Goal: Information Seeking & Learning: Learn about a topic

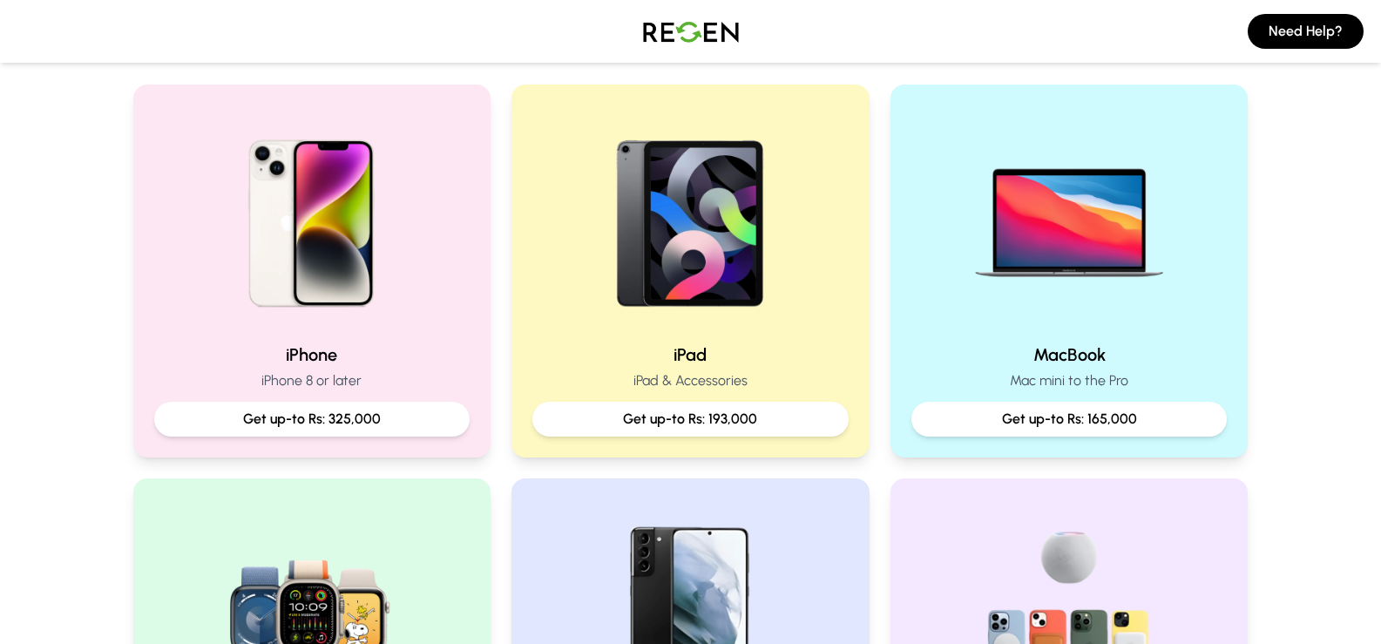
scroll to position [383, 0]
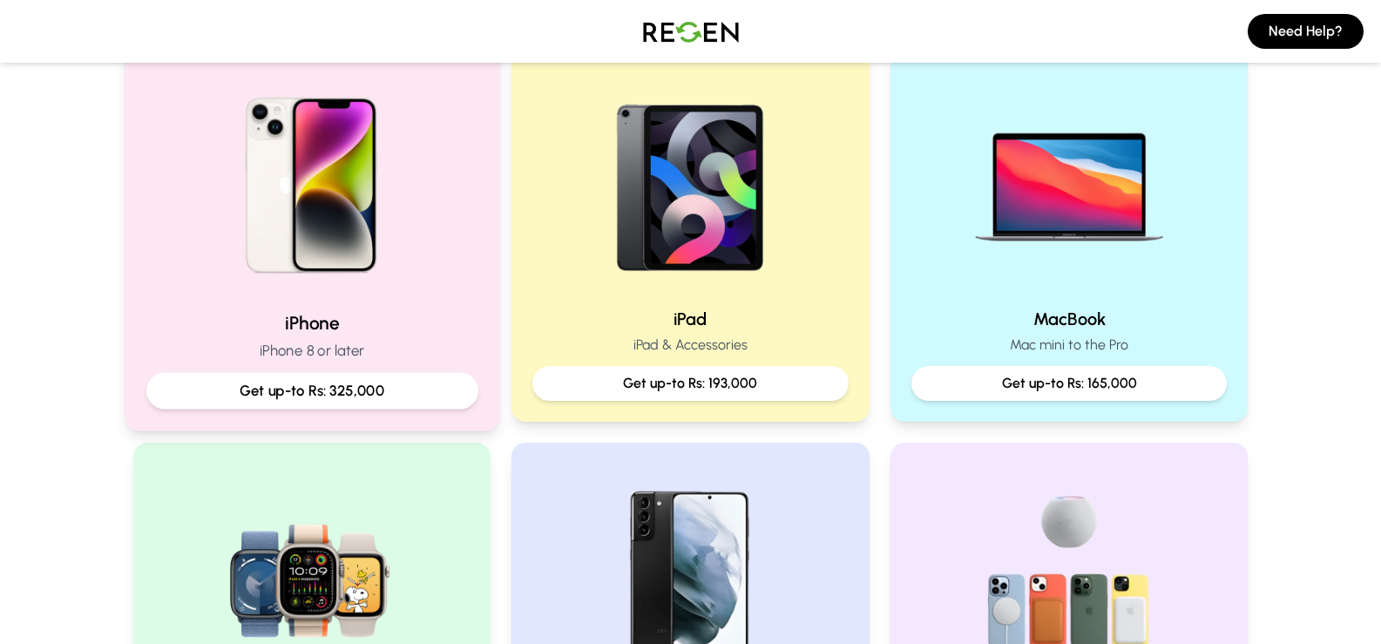
click at [488, 201] on div "iPhone iPhone 8 or later Get up-to Rs: 325,000" at bounding box center [312, 234] width 376 height 391
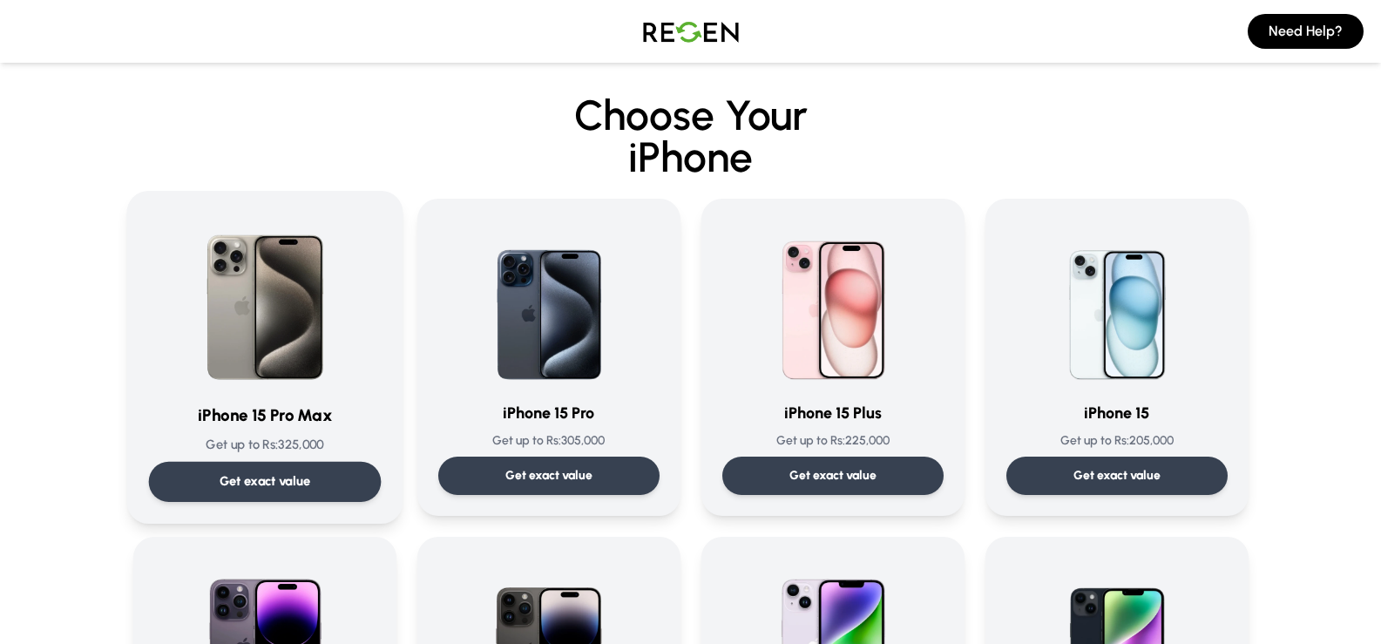
click at [240, 337] on img at bounding box center [265, 301] width 176 height 176
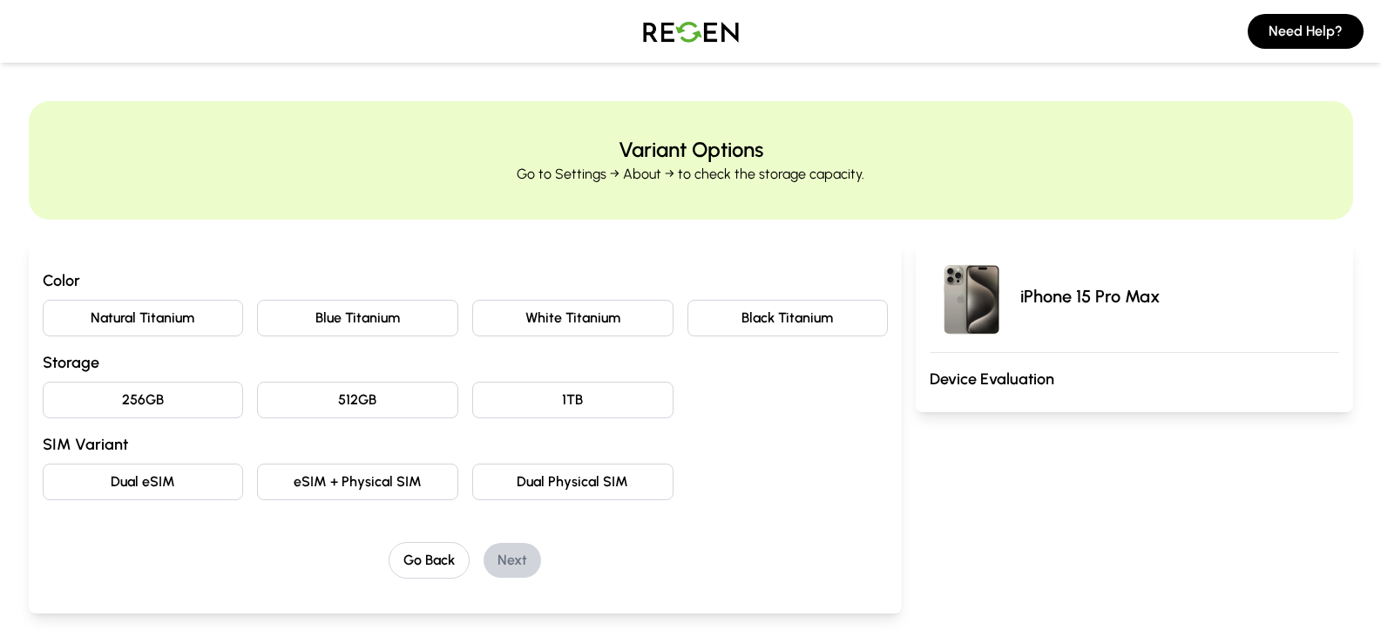
click at [174, 319] on button "Natural Titanium" at bounding box center [143, 318] width 201 height 37
click at [769, 329] on button "Black Titanium" at bounding box center [788, 318] width 201 height 37
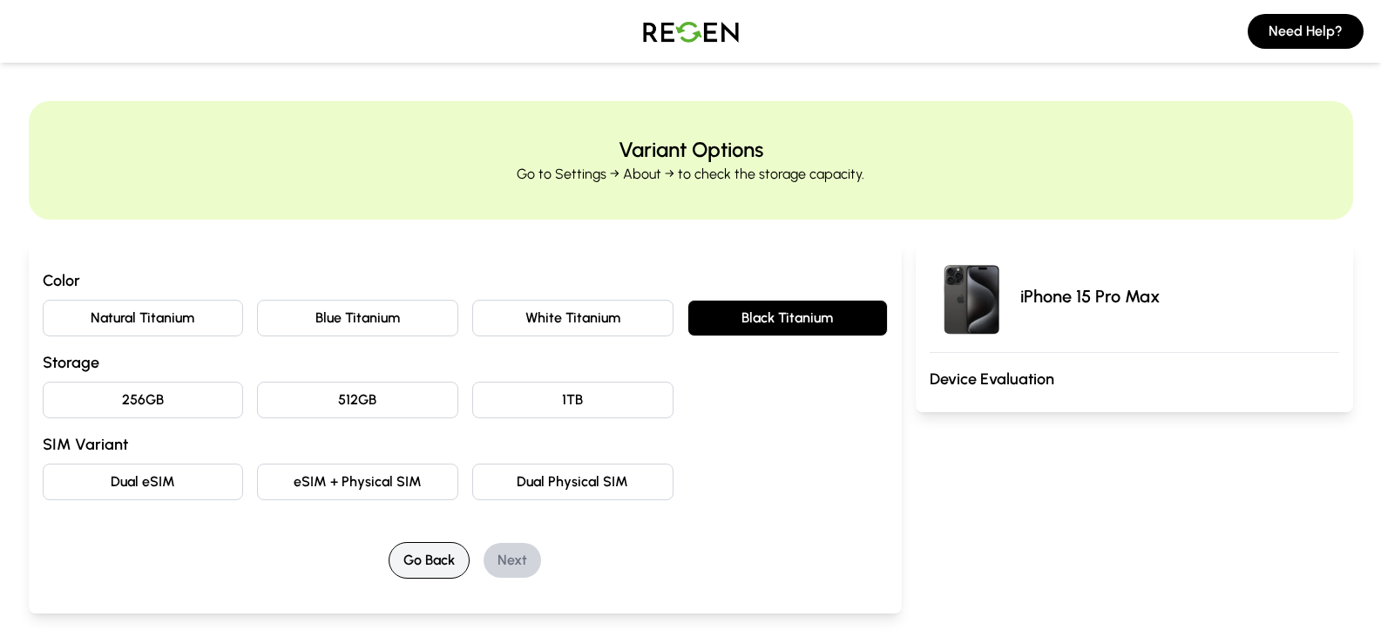
click at [426, 550] on button "Go Back" at bounding box center [429, 560] width 81 height 37
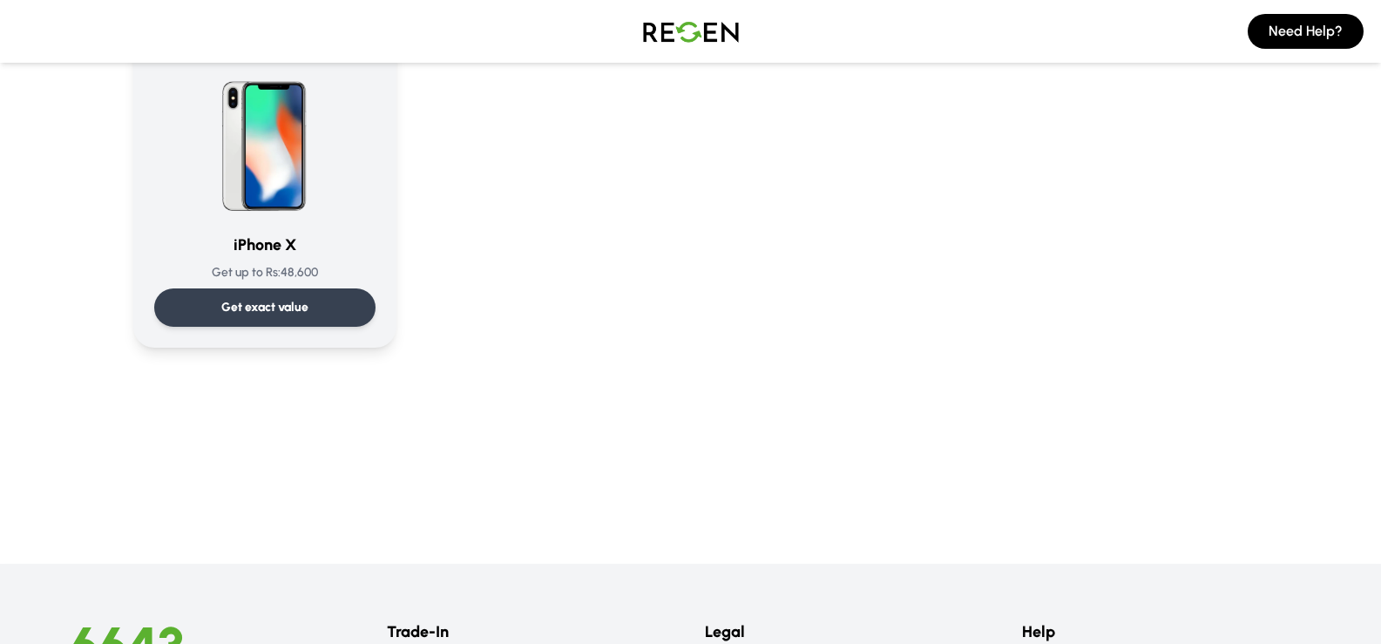
scroll to position [2141, 0]
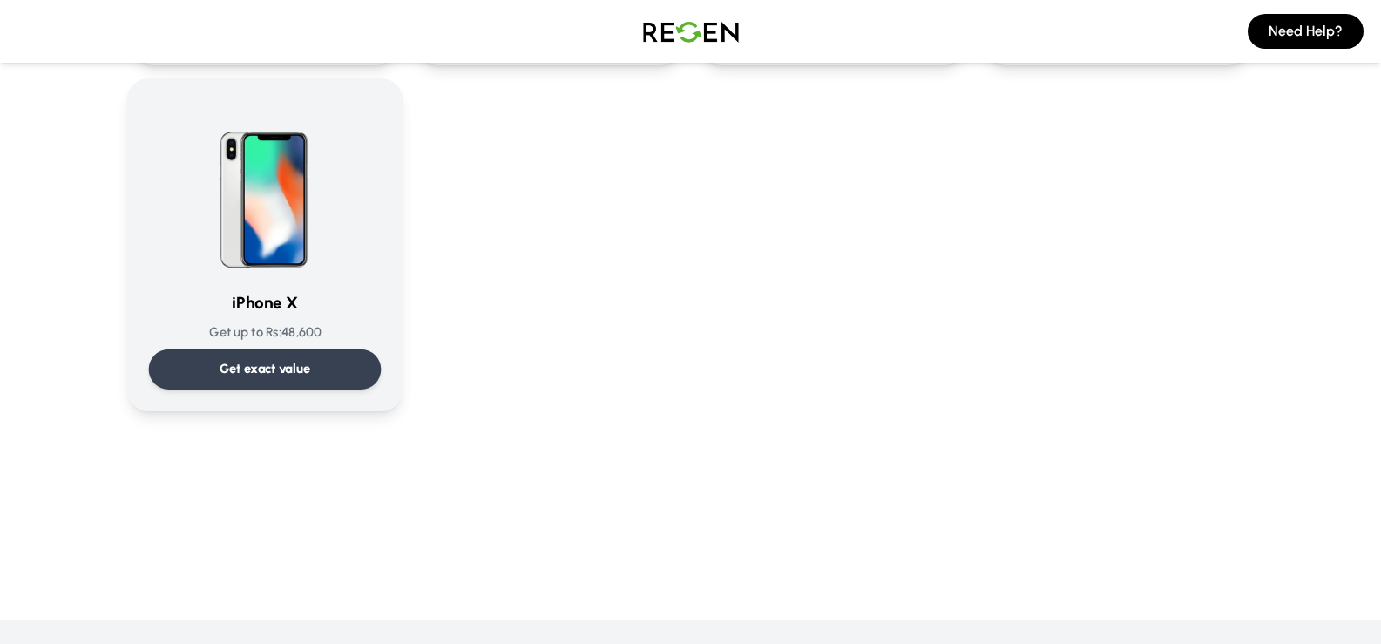
click at [321, 356] on div "Get exact value" at bounding box center [264, 369] width 233 height 40
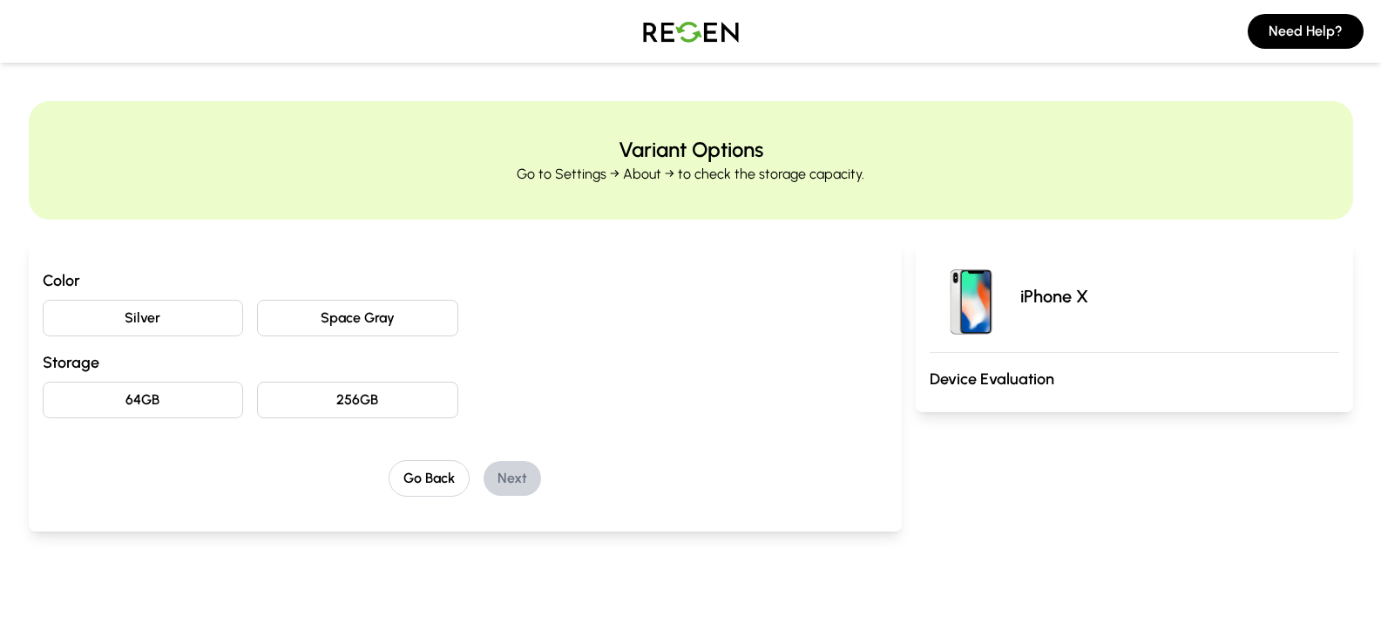
click at [697, 34] on img at bounding box center [691, 31] width 122 height 49
